Goal: Find specific page/section

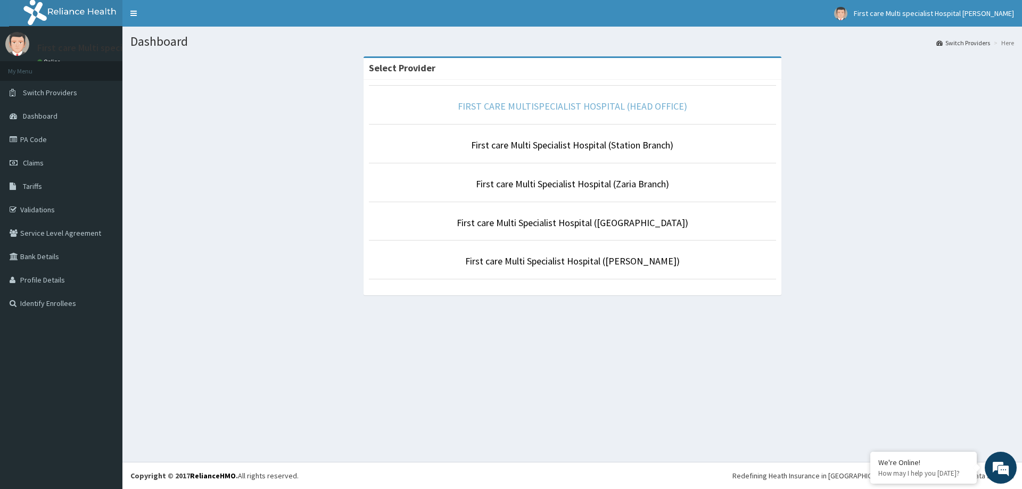
click at [574, 109] on link "FIRST CARE MULTISPECIALIST HOSPITAL (HEAD OFFICE)" at bounding box center [572, 106] width 229 height 12
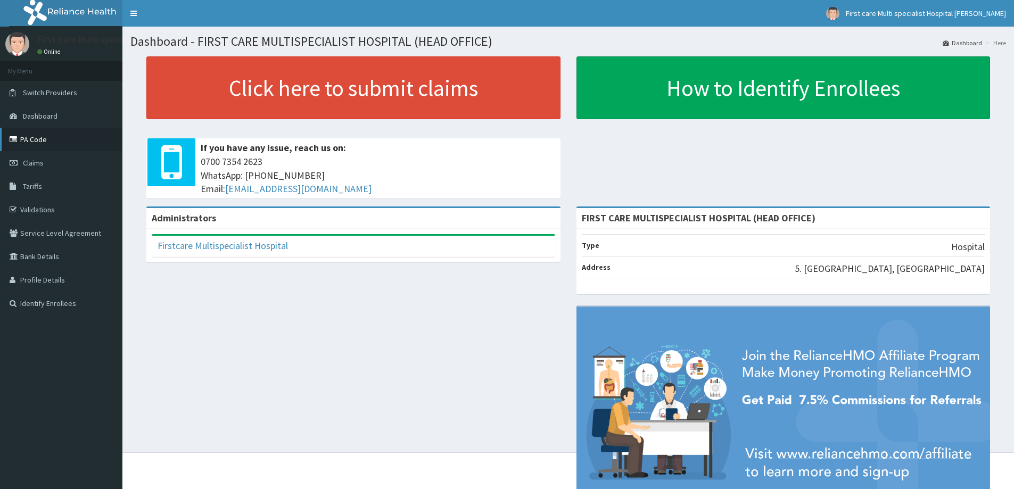
click at [49, 142] on link "PA Code" at bounding box center [61, 139] width 122 height 23
